Goal: Task Accomplishment & Management: Complete application form

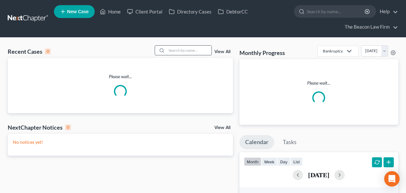
click at [188, 54] on input "search" at bounding box center [189, 50] width 45 height 9
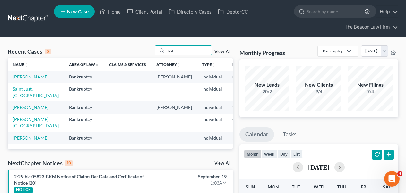
type input "p"
click at [18, 19] on link at bounding box center [28, 19] width 41 height 12
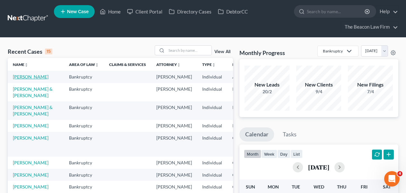
click at [22, 79] on link "[PERSON_NAME]" at bounding box center [31, 76] width 36 height 5
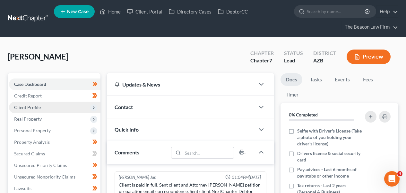
scroll to position [171, 0]
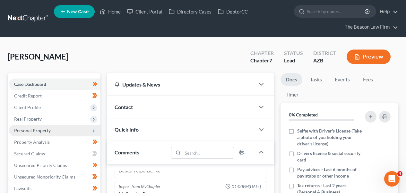
click at [37, 131] on span "Personal Property" at bounding box center [32, 129] width 37 height 5
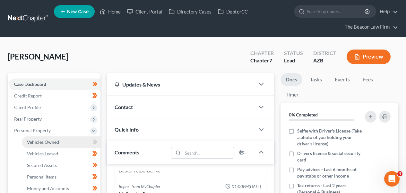
click at [34, 138] on link "Vehicles Owned" at bounding box center [61, 142] width 79 height 12
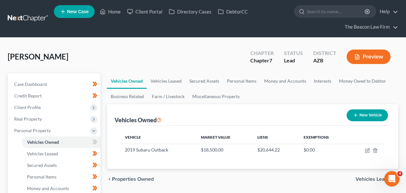
click at [381, 117] on button "New Vehicle" at bounding box center [367, 115] width 41 height 12
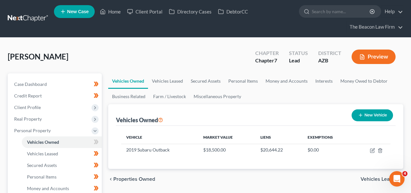
select select "0"
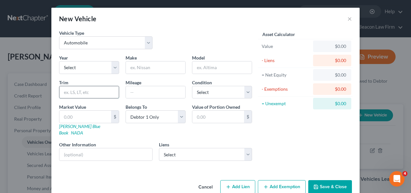
click at [88, 92] on input "text" at bounding box center [88, 92] width 59 height 12
click at [136, 93] on input "text" at bounding box center [155, 92] width 59 height 12
click at [143, 70] on input "text" at bounding box center [155, 67] width 59 height 12
type input "p"
click at [208, 180] on button "Cancel" at bounding box center [205, 186] width 24 height 13
